Goal: Task Accomplishment & Management: Complete application form

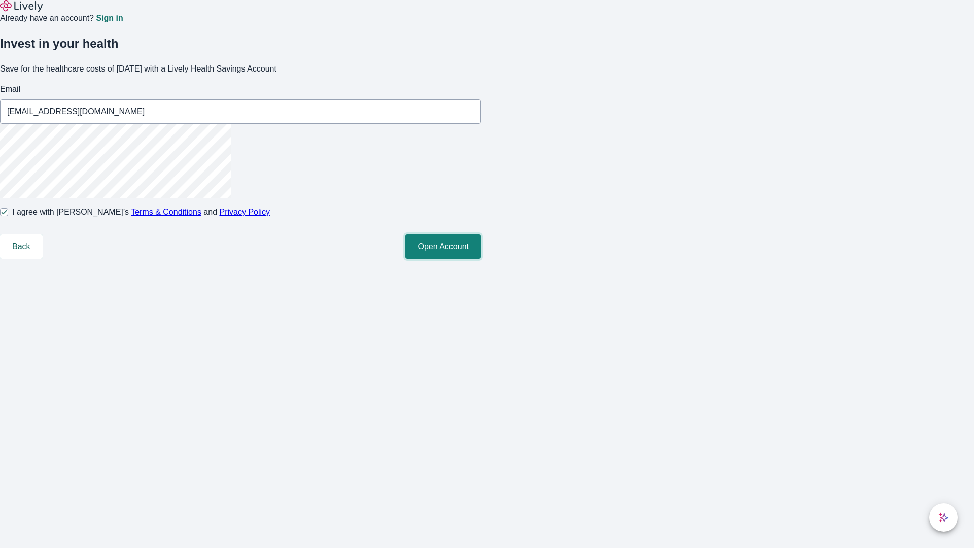
click at [481, 259] on button "Open Account" at bounding box center [443, 246] width 76 height 24
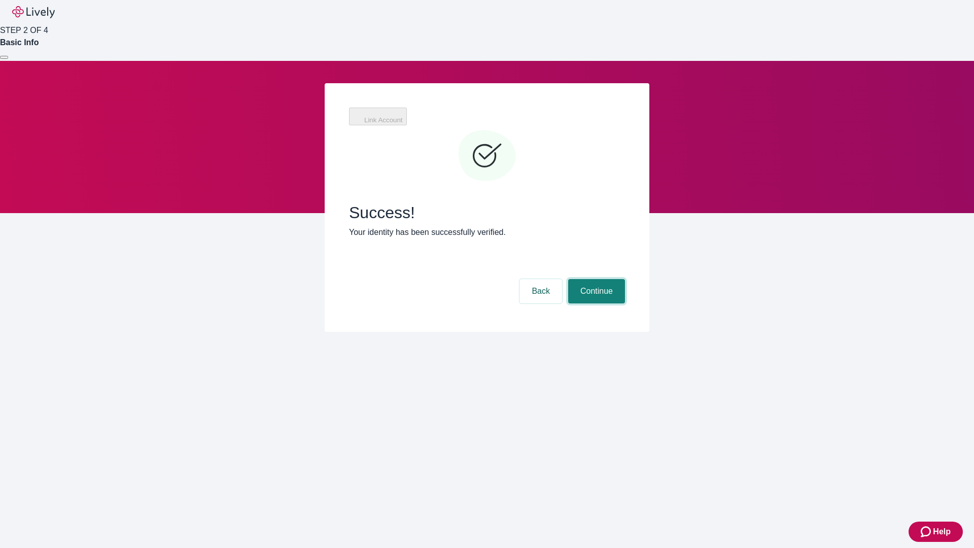
click at [595, 279] on button "Continue" at bounding box center [596, 291] width 57 height 24
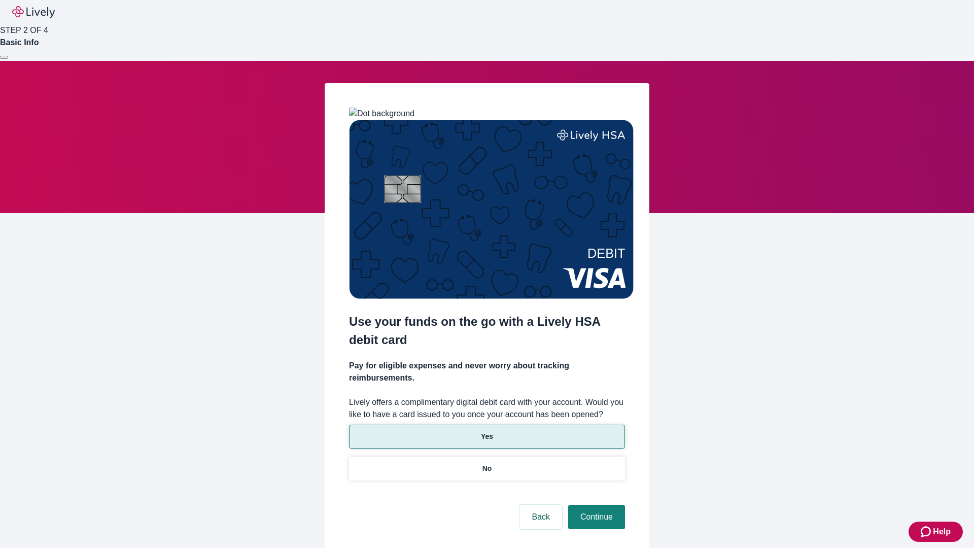
click at [486, 431] on p "Yes" at bounding box center [487, 436] width 12 height 11
click at [595, 505] on button "Continue" at bounding box center [596, 517] width 57 height 24
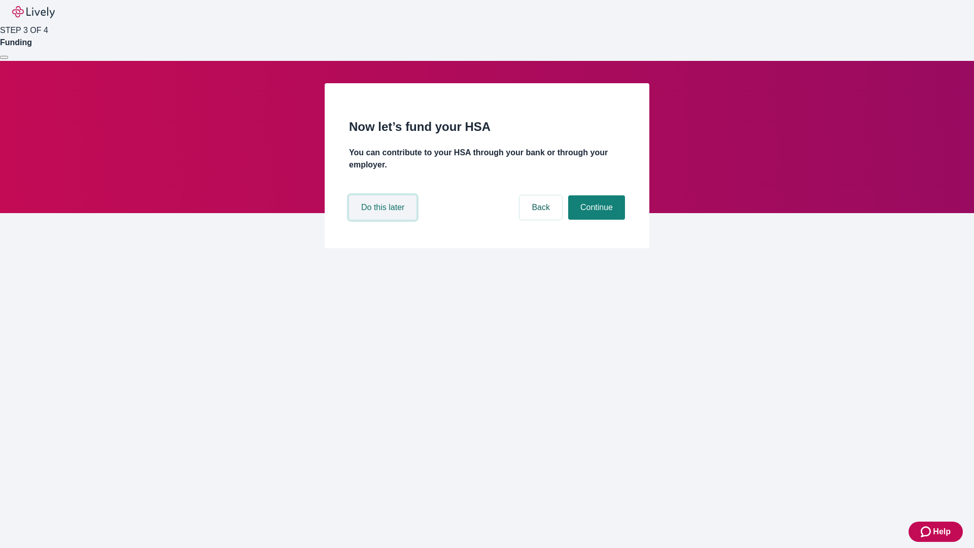
click at [384, 220] on button "Do this later" at bounding box center [382, 207] width 67 height 24
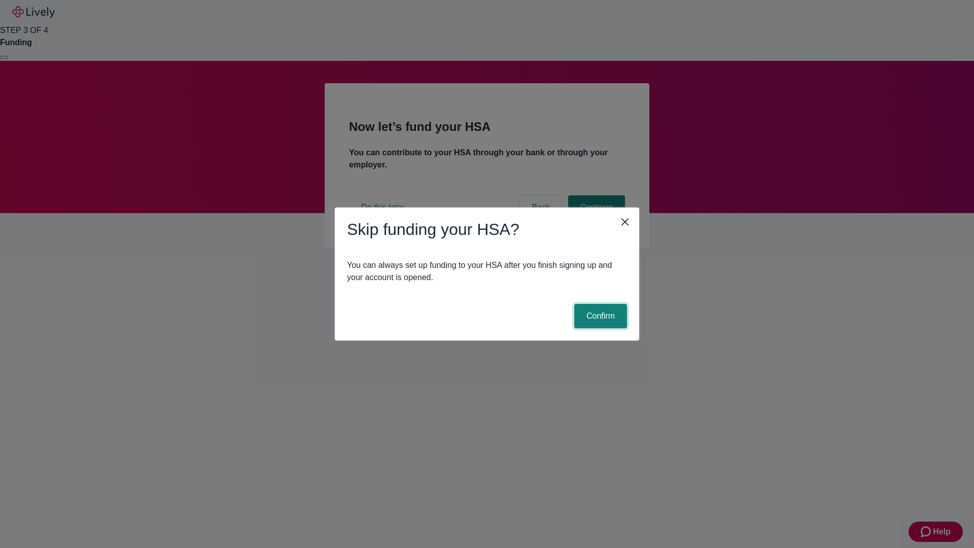
click at [599, 316] on button "Confirm" at bounding box center [600, 316] width 53 height 24
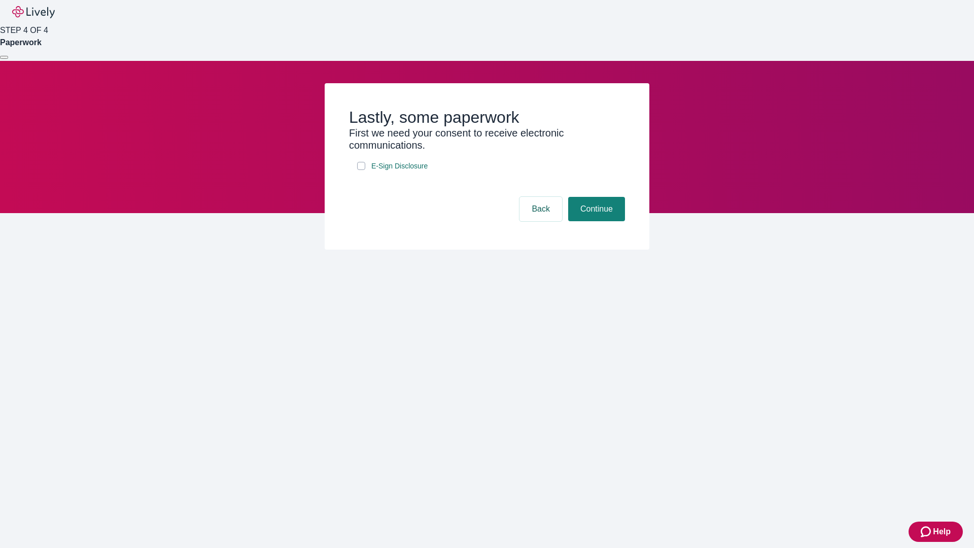
click at [361, 170] on input "E-Sign Disclosure" at bounding box center [361, 166] width 8 height 8
checkbox input "true"
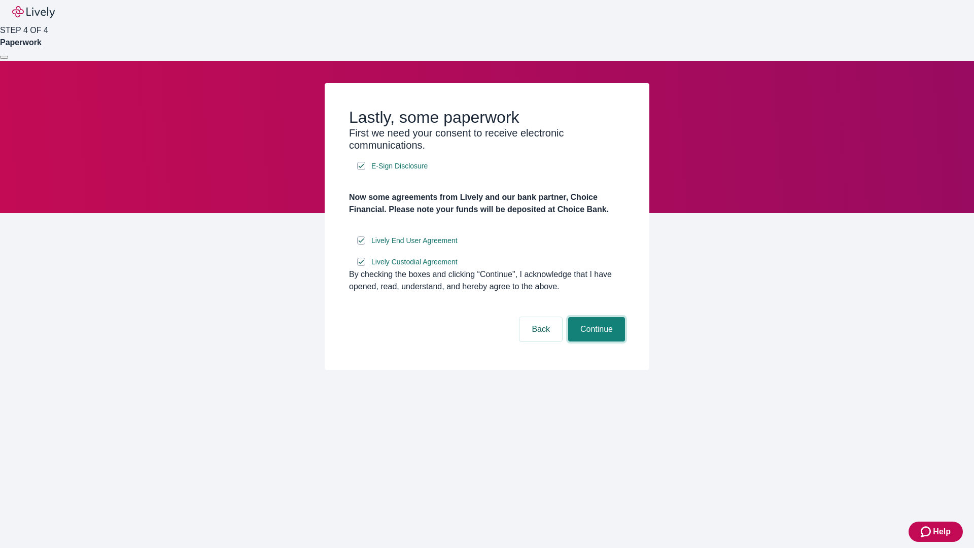
click at [595, 341] on button "Continue" at bounding box center [596, 329] width 57 height 24
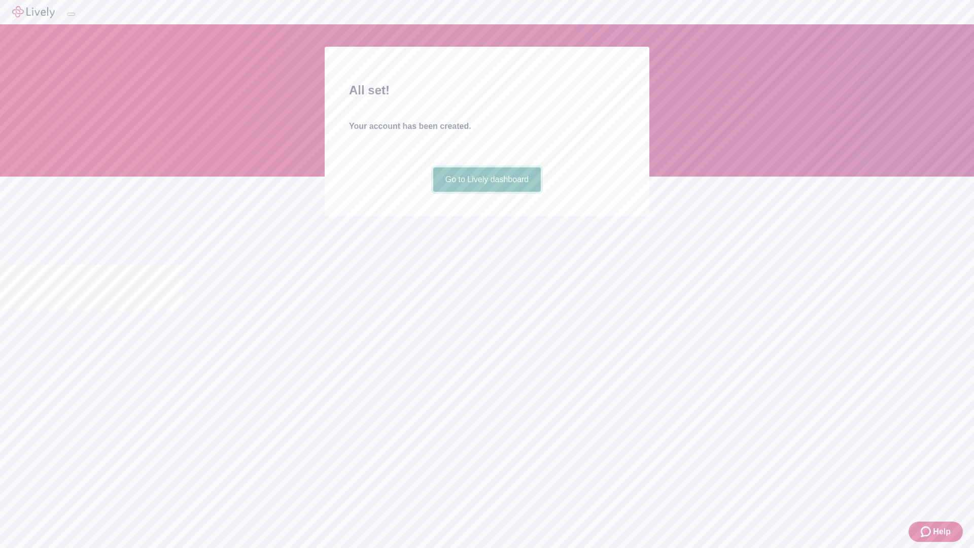
click at [486, 192] on link "Go to Lively dashboard" at bounding box center [487, 179] width 108 height 24
